Goal: Task Accomplishment & Management: Complete application form

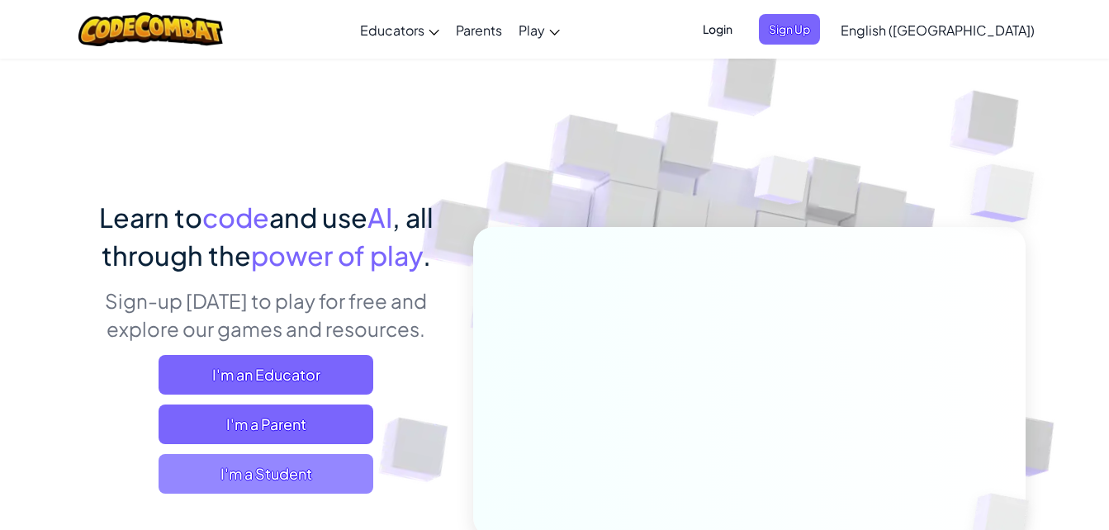
click at [351, 474] on span "I'm a Student" at bounding box center [266, 474] width 215 height 40
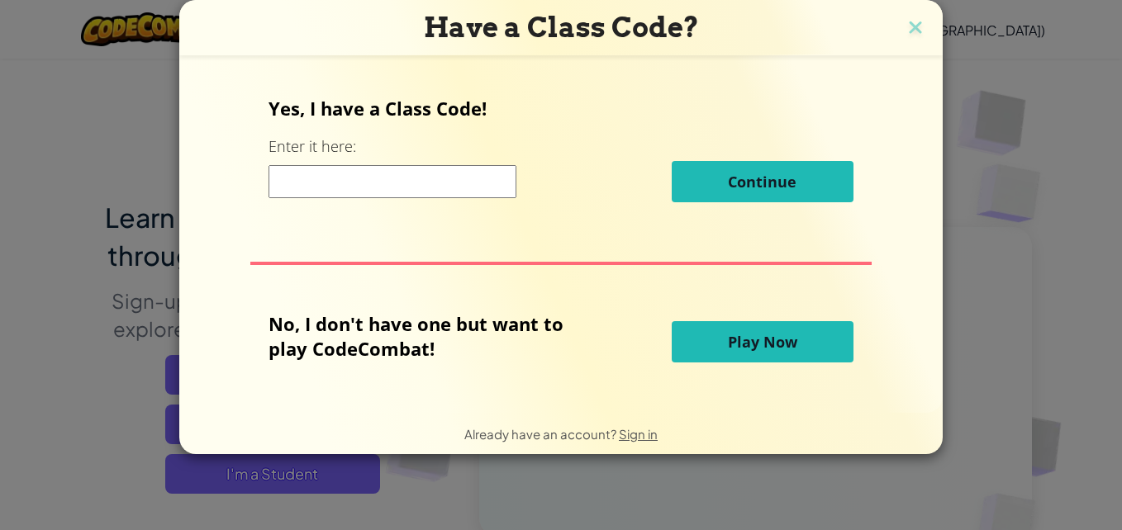
click at [381, 166] on input at bounding box center [392, 181] width 248 height 33
click at [385, 171] on input at bounding box center [392, 181] width 248 height 33
click at [582, 116] on p "Yes, I have a Class Code!" at bounding box center [560, 108] width 584 height 25
click at [477, 193] on input at bounding box center [392, 181] width 248 height 33
click at [471, 172] on input at bounding box center [392, 181] width 248 height 33
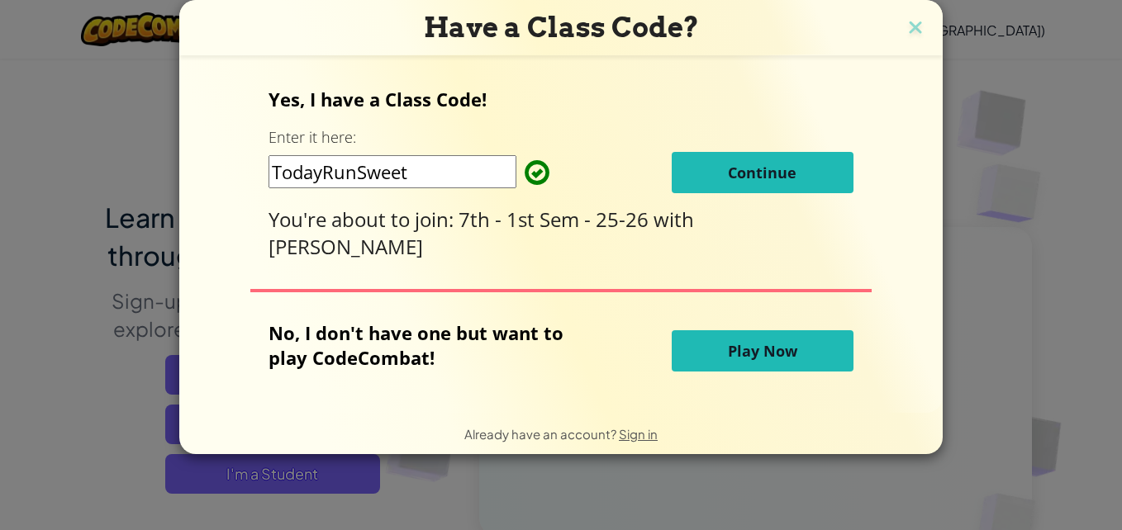
type input "TodayRunSweet"
click at [730, 188] on button "Continue" at bounding box center [763, 172] width 182 height 41
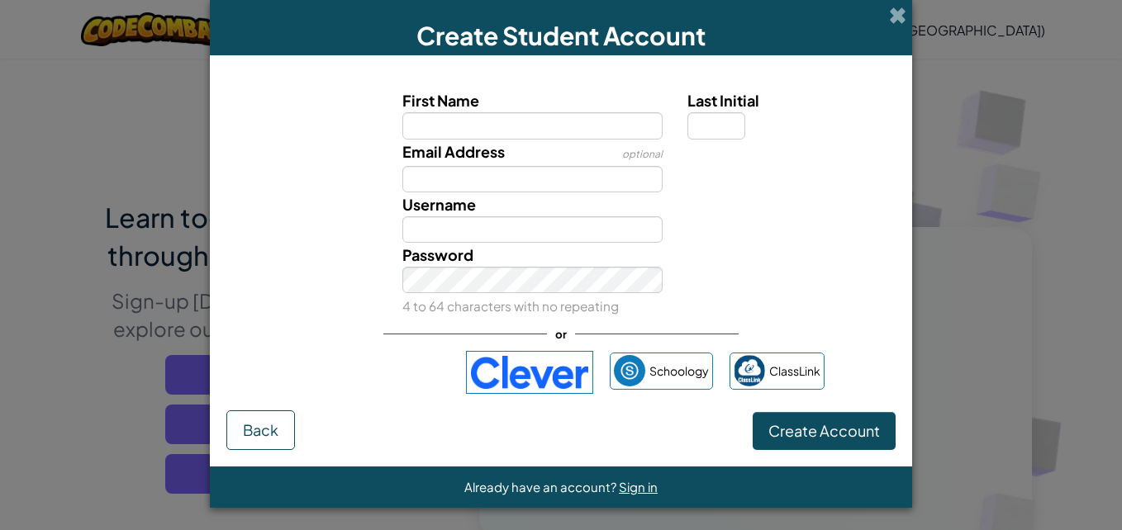
click at [563, 132] on input "First Name" at bounding box center [532, 125] width 261 height 26
drag, startPoint x: 960, startPoint y: 249, endPoint x: 952, endPoint y: 255, distance: 9.4
click at [960, 252] on div "Create Student Account First Name Last Initial Email Address optional Username …" at bounding box center [561, 265] width 1122 height 530
click at [563, 116] on input "First Name" at bounding box center [532, 125] width 261 height 26
type input "landyn"
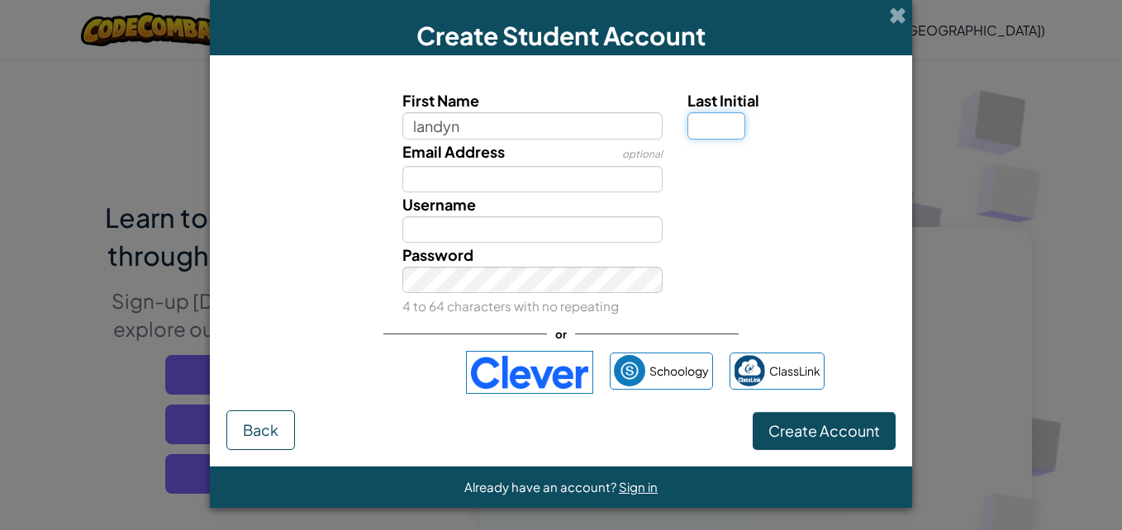
type input "R"
type input "Landynlee2013@outlook.com"
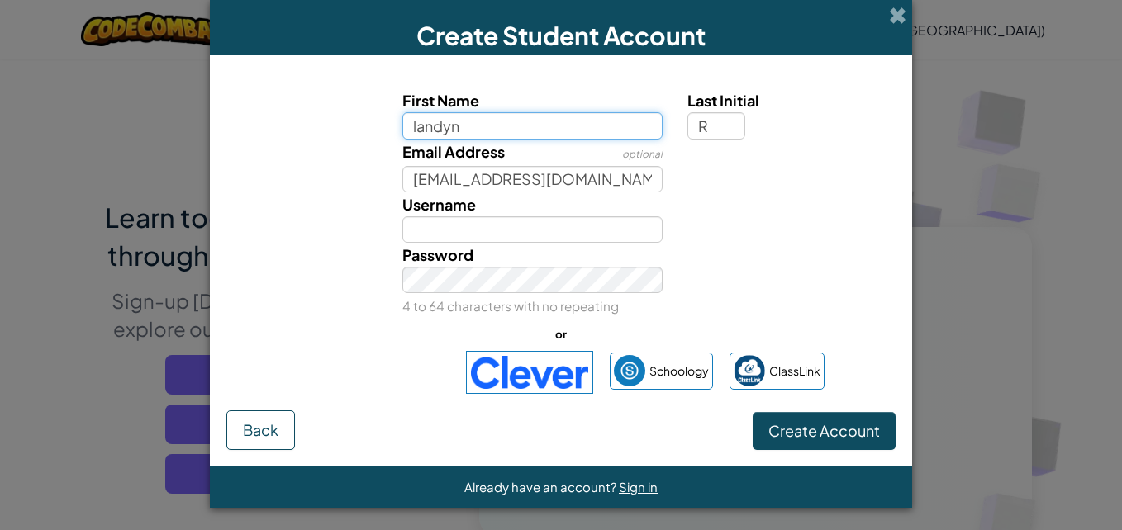
type input "LandynR"
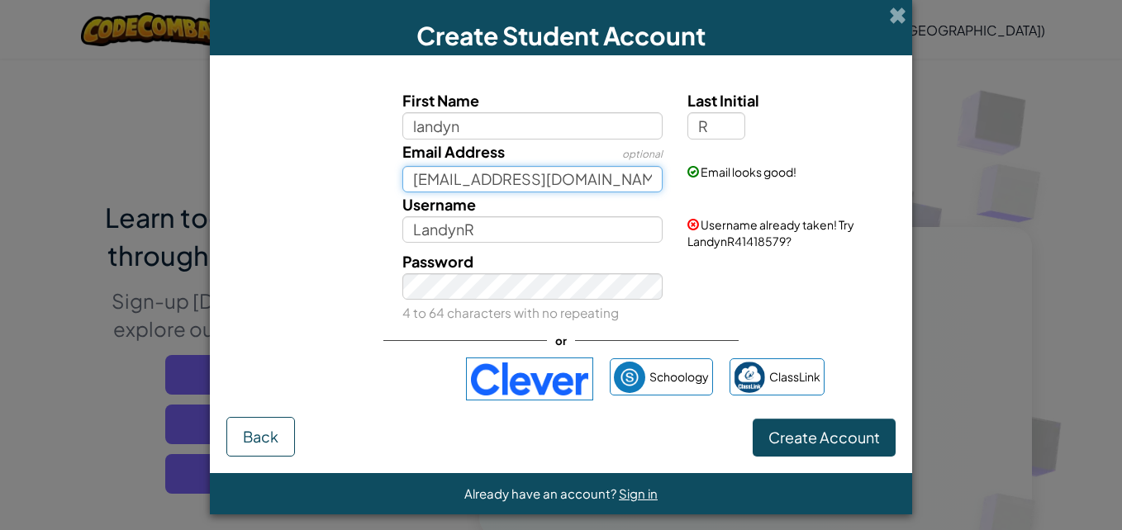
drag, startPoint x: 640, startPoint y: 181, endPoint x: 377, endPoint y: 182, distance: 263.5
click at [378, 179] on div "Email Address optional Landynlee2013@outlook.com Email looks good!" at bounding box center [561, 166] width 686 height 53
type input "123338@paulding.k12.ga.us"
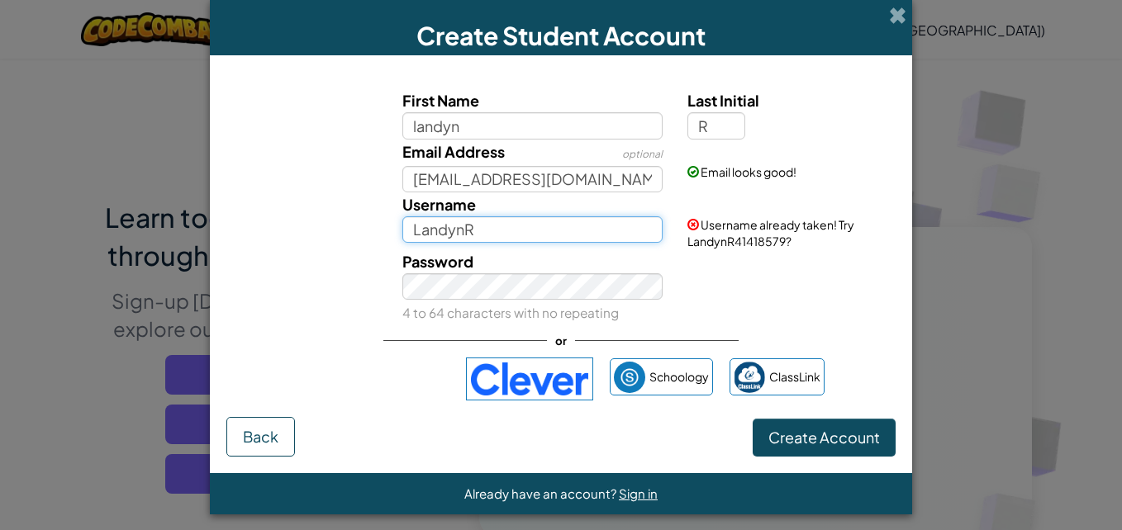
click at [473, 233] on input "LandynR" at bounding box center [532, 229] width 261 height 26
click at [529, 222] on input "LandynR" at bounding box center [532, 229] width 261 height 26
click at [586, 222] on input "LandynR41418579" at bounding box center [532, 229] width 261 height 26
type input "LandynR41418579"
click at [769, 294] on div "Password 4 to 64 characters with no repeating" at bounding box center [561, 286] width 686 height 75
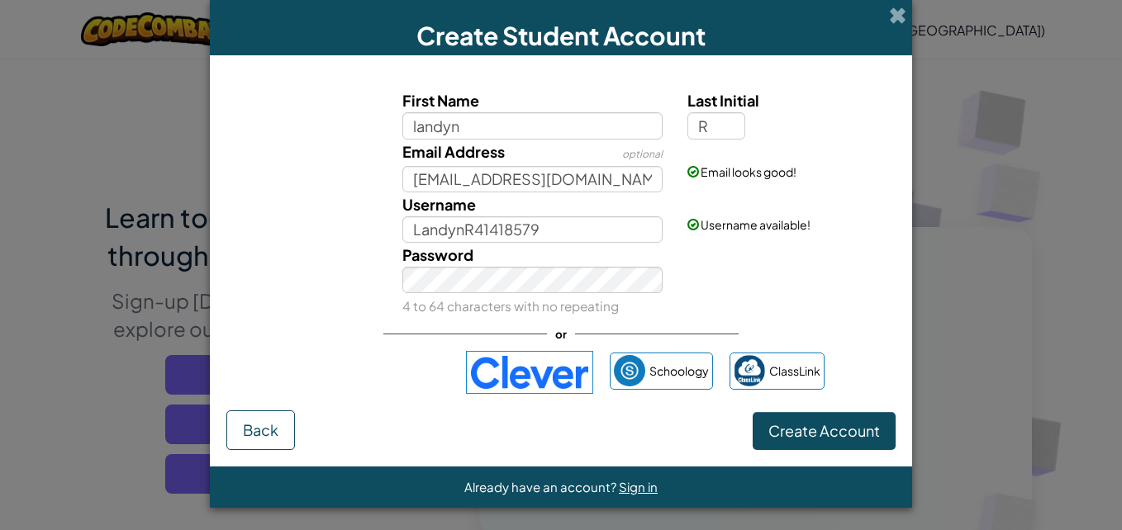
click at [543, 369] on img at bounding box center [529, 372] width 127 height 43
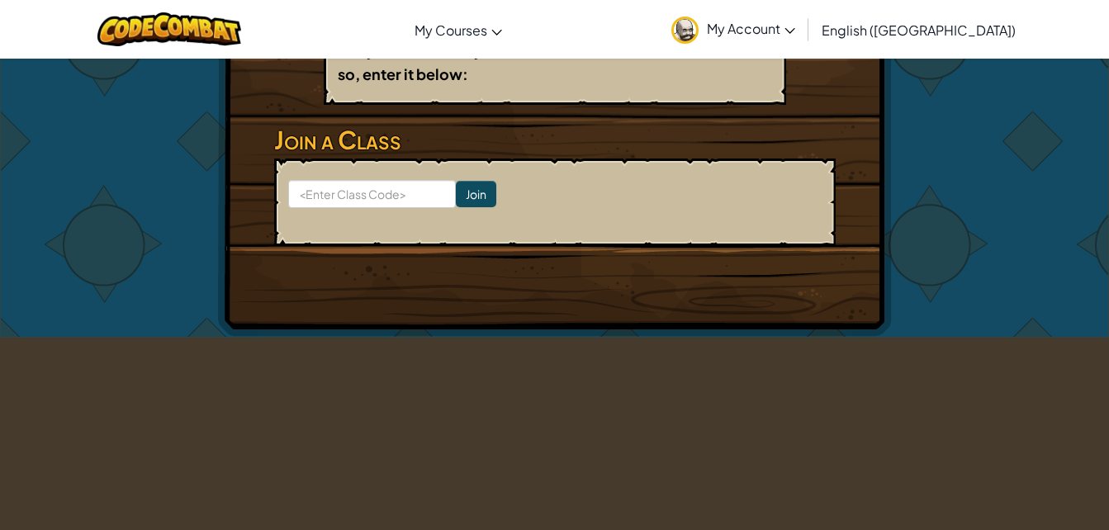
scroll to position [165, 0]
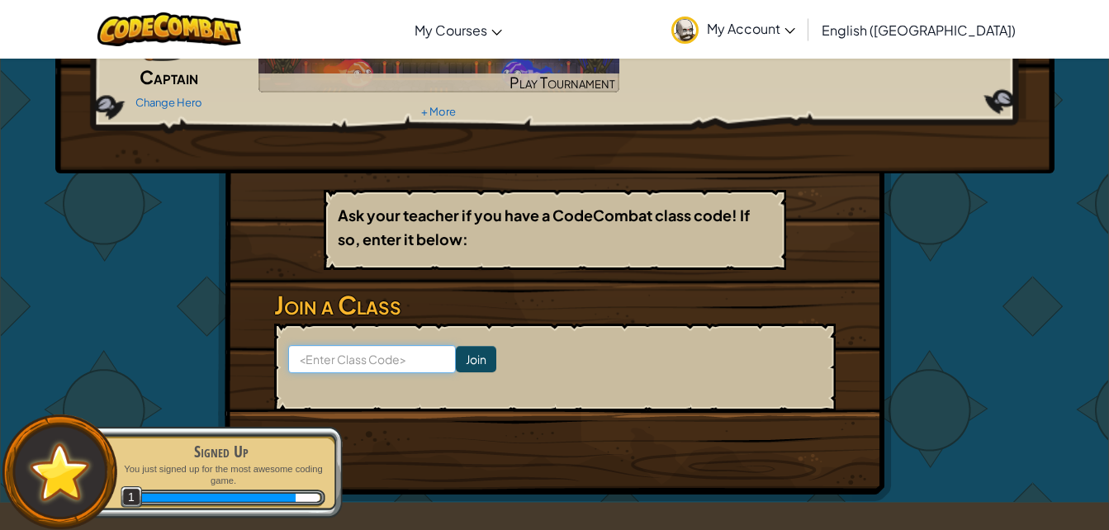
click at [370, 370] on input at bounding box center [372, 359] width 168 height 28
type input "TodayRunSweet"
click at [470, 354] on input "Join" at bounding box center [476, 359] width 40 height 26
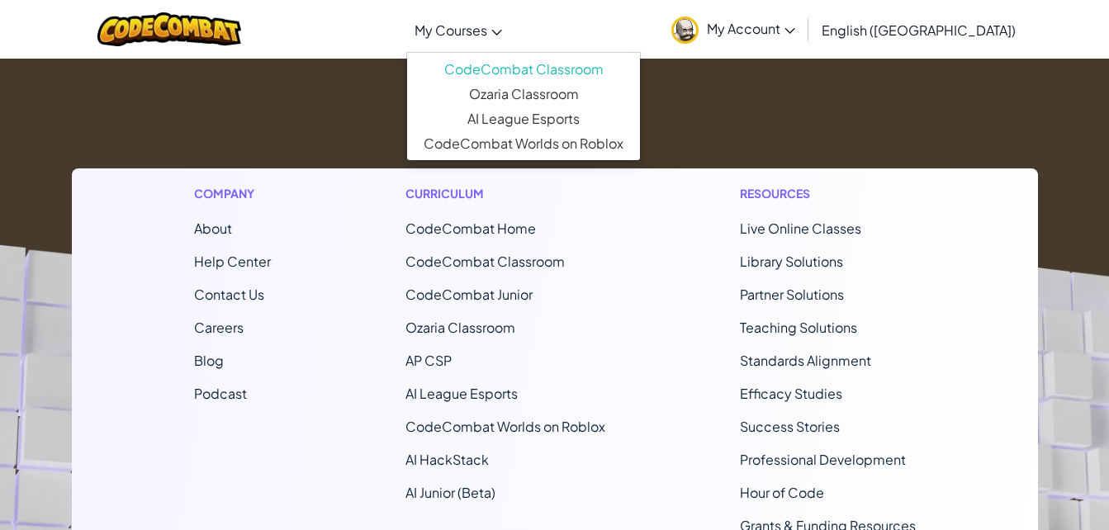
scroll to position [165, 0]
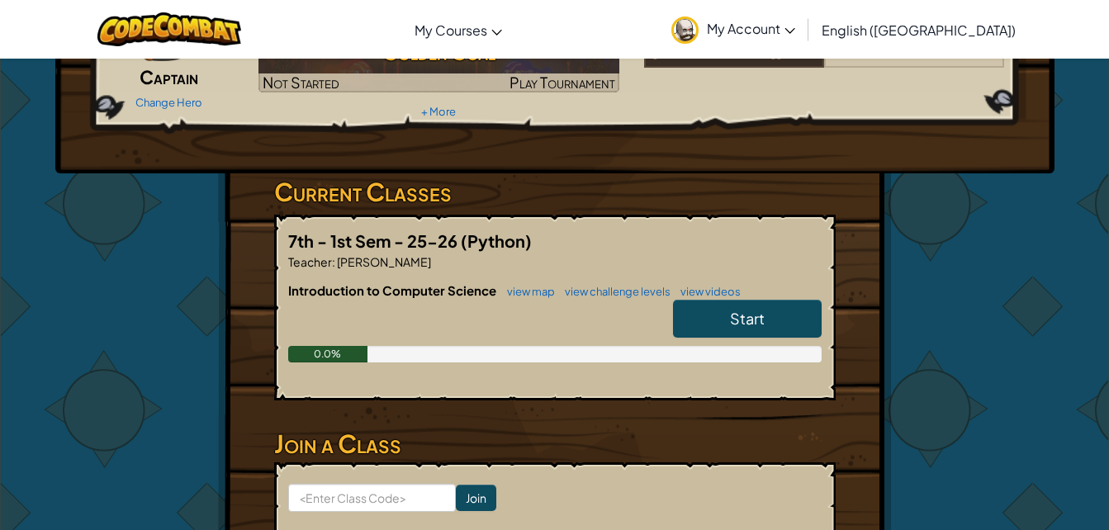
scroll to position [248, 0]
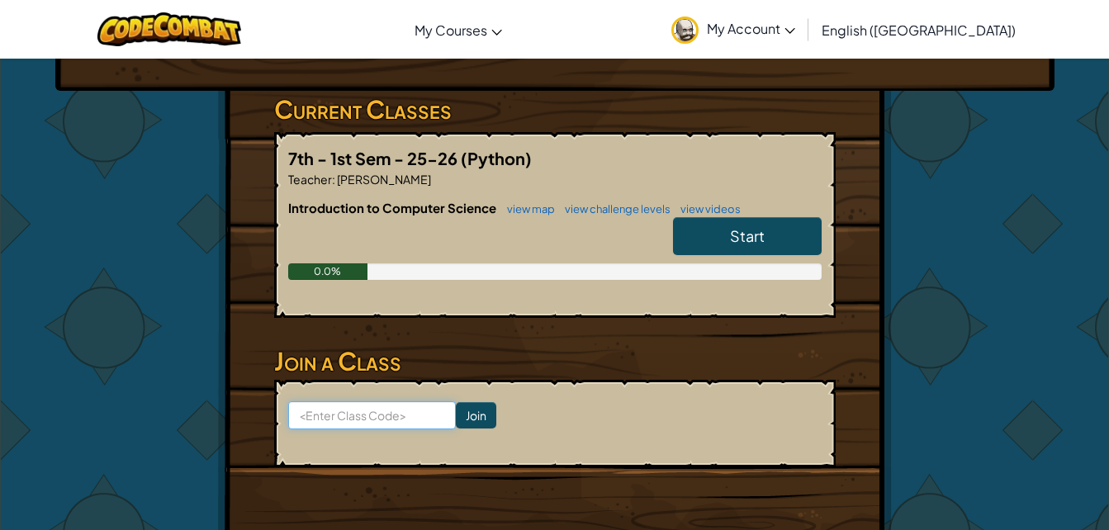
click at [349, 420] on input at bounding box center [372, 415] width 168 height 28
type input "TodayRunSweet"
click at [453, 401] on form "TodayRunSweet Join" at bounding box center [555, 424] width 562 height 88
click at [456, 404] on input "Join" at bounding box center [476, 415] width 40 height 26
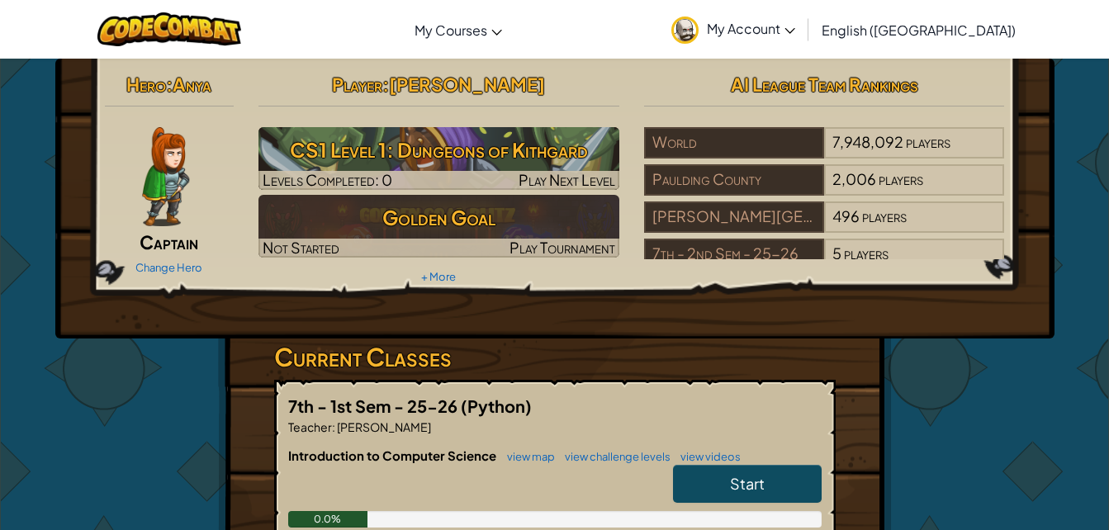
click at [199, 257] on div "Change Hero" at bounding box center [170, 267] width 130 height 26
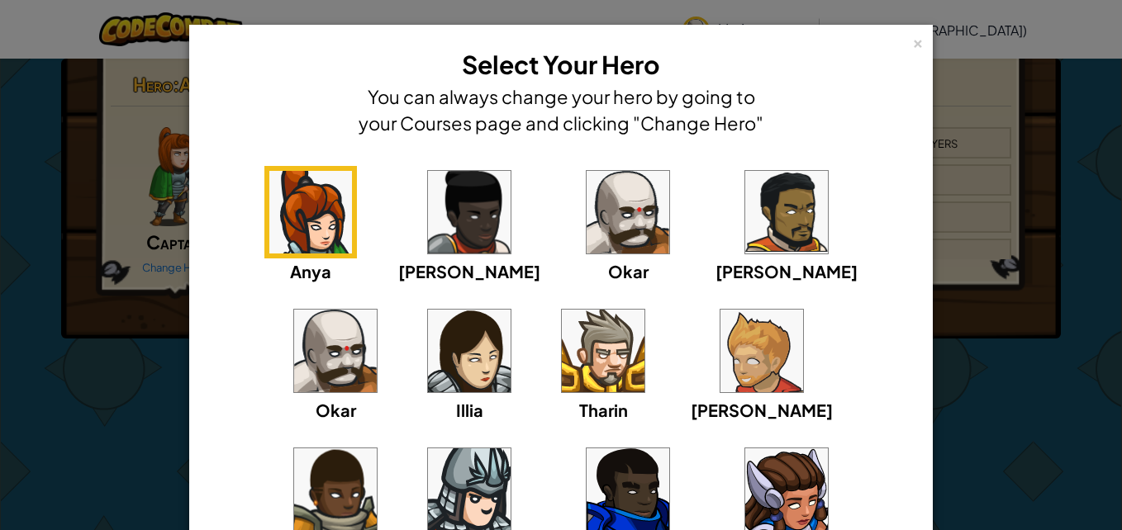
click at [582, 260] on div "Okar" at bounding box center [628, 225] width 93 height 118
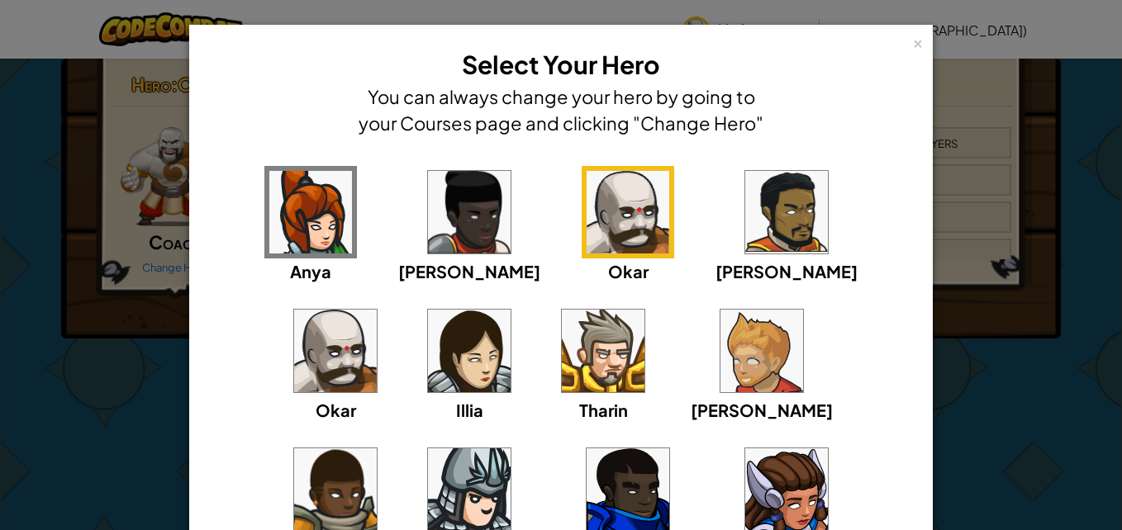
click at [74, 113] on div "× Select Your Hero You can always change your hero by going to your Courses pag…" at bounding box center [561, 265] width 1122 height 530
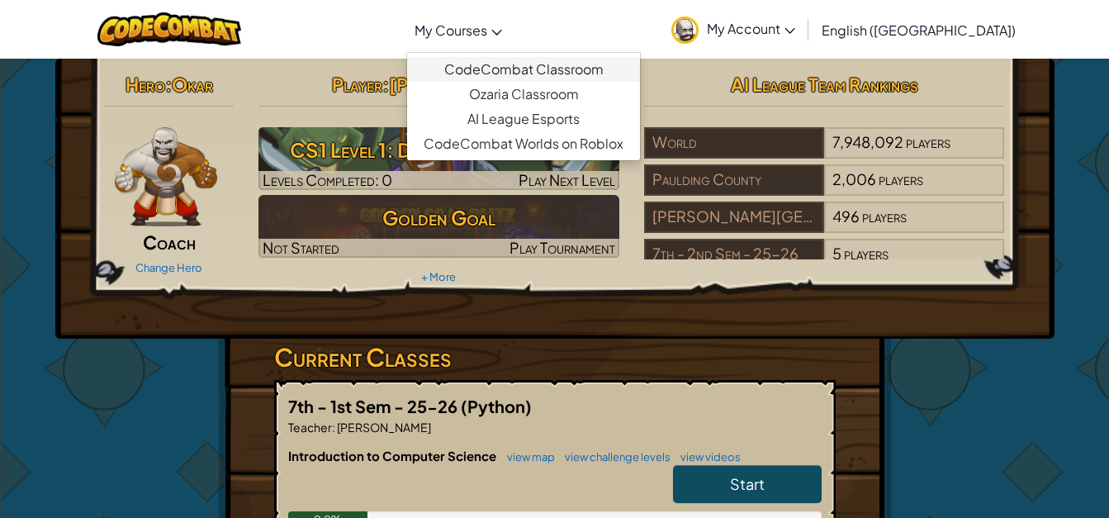
scroll to position [165, 0]
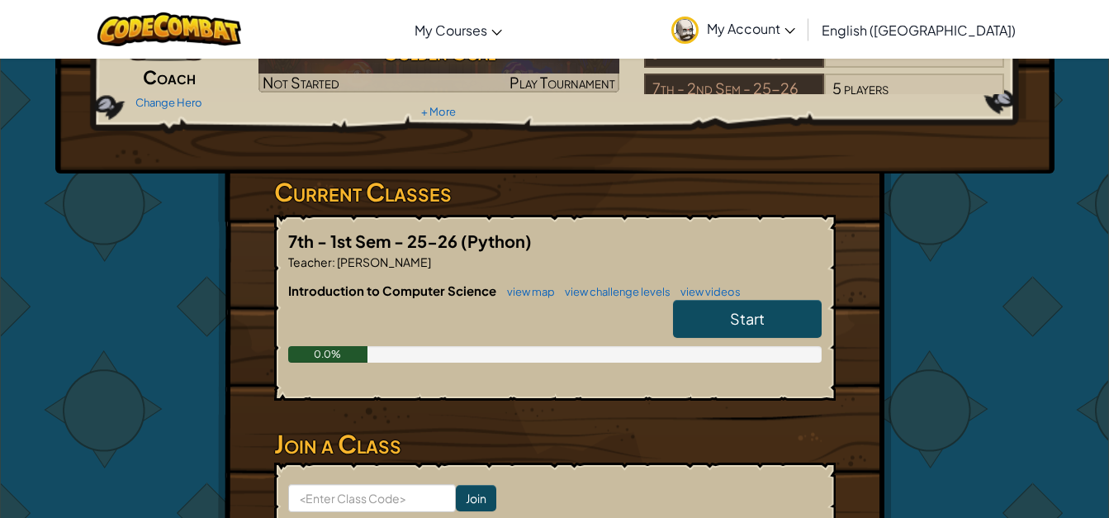
click at [699, 313] on link "Start" at bounding box center [747, 319] width 149 height 38
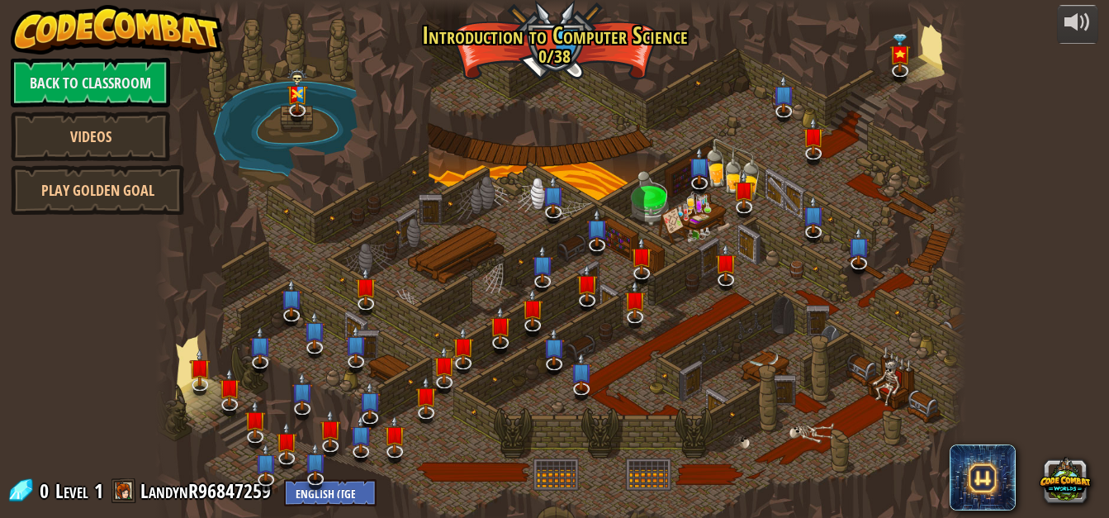
click at [765, 486] on div at bounding box center [560, 265] width 811 height 530
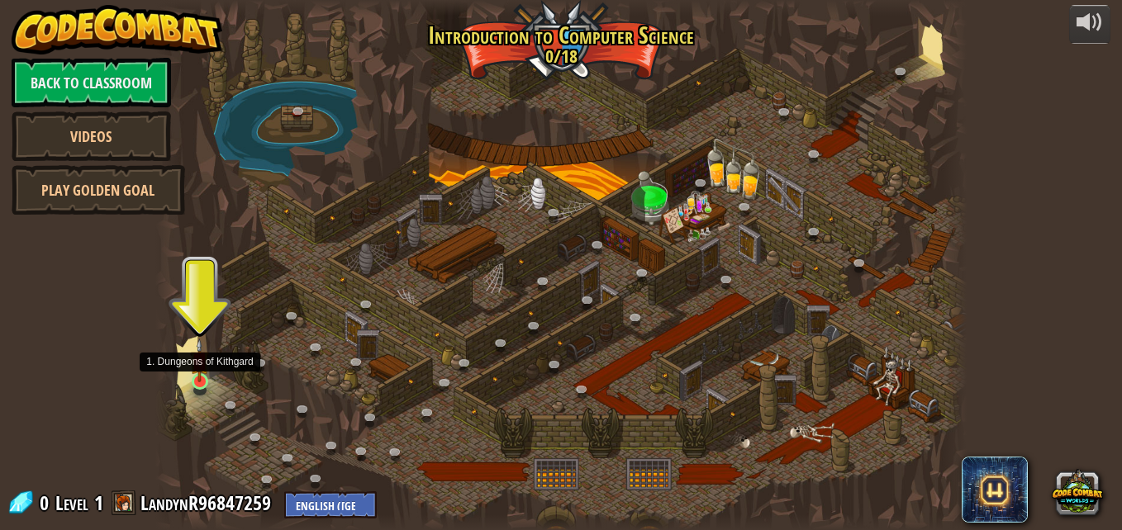
click at [206, 374] on img at bounding box center [199, 361] width 19 height 44
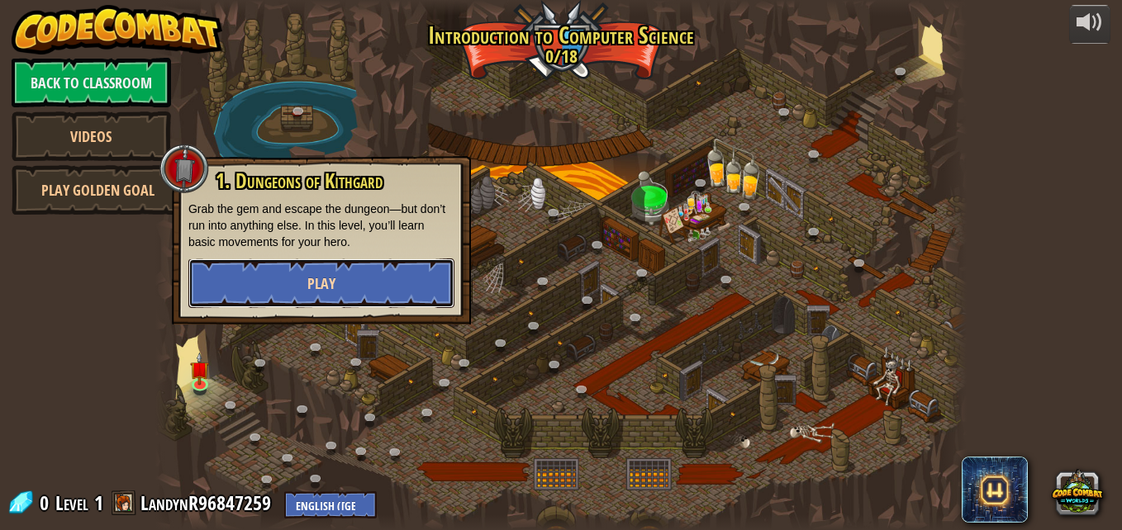
click at [361, 292] on button "Play" at bounding box center [321, 284] width 266 height 50
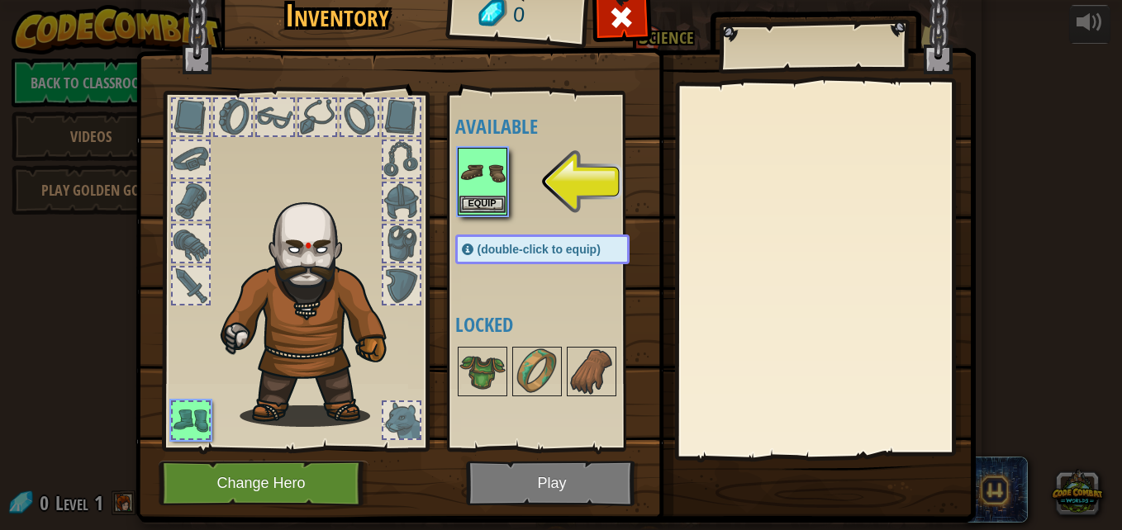
click at [468, 169] on img at bounding box center [482, 173] width 46 height 46
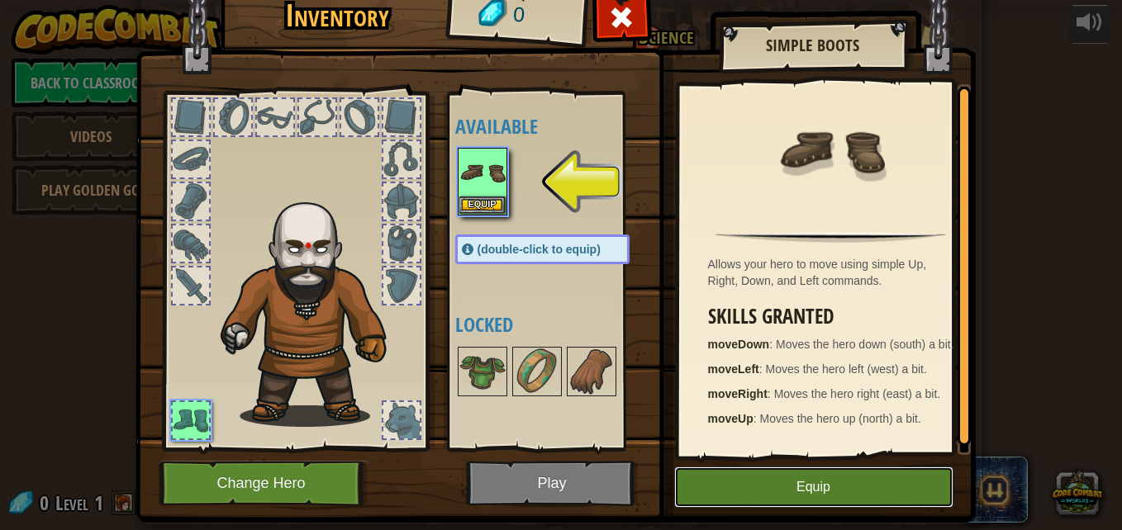
click at [838, 473] on button "Equip" at bounding box center [813, 487] width 279 height 41
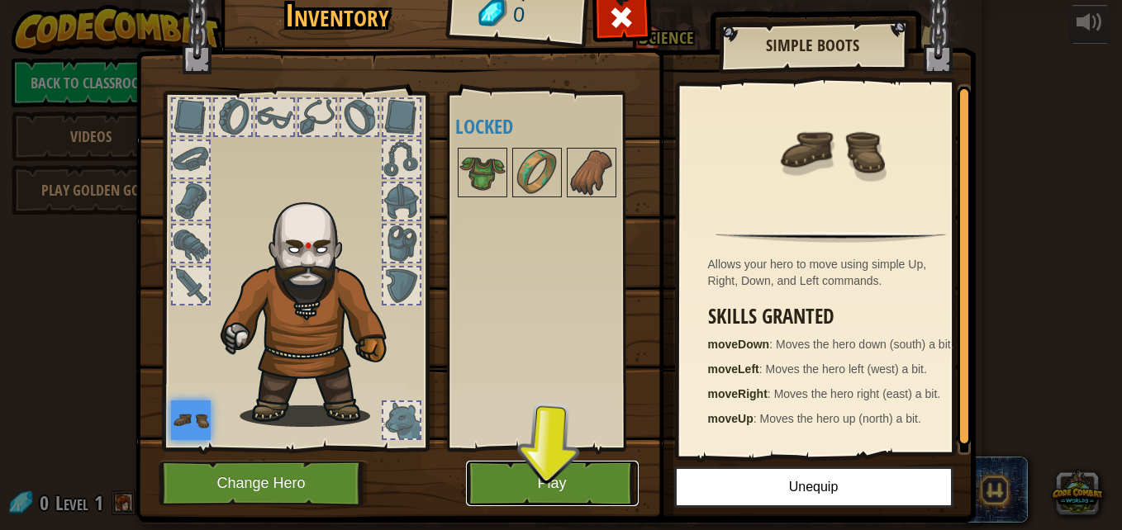
click at [576, 481] on button "Play" at bounding box center [552, 483] width 173 height 45
